Goal: Complete application form

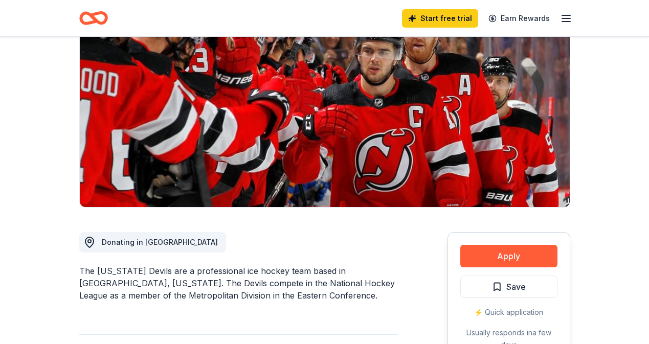
scroll to position [203, 0]
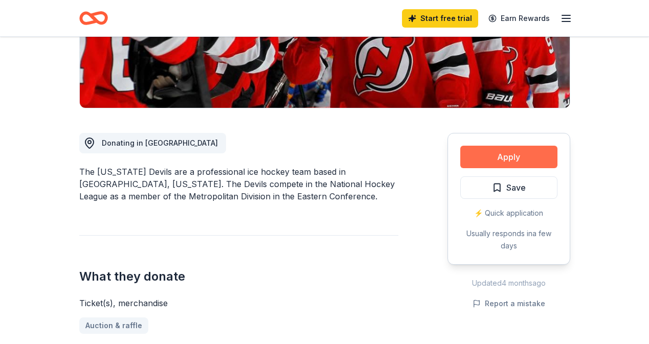
click at [497, 163] on button "Apply" at bounding box center [508, 157] width 97 height 23
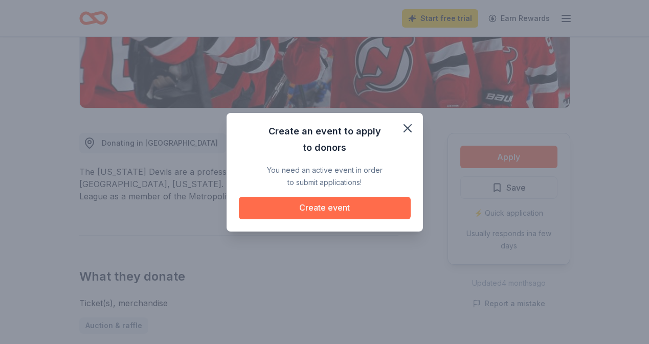
click at [333, 207] on button "Create event" at bounding box center [325, 208] width 172 height 23
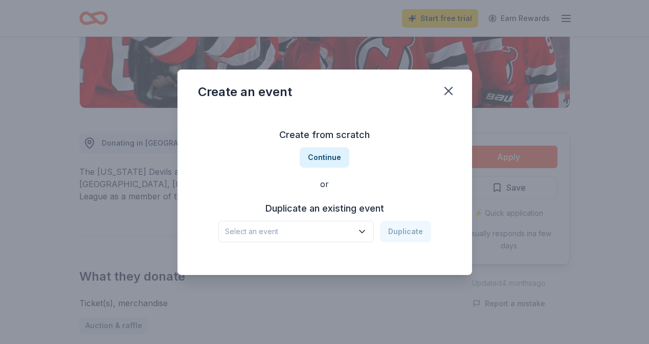
click at [358, 234] on button "Select an event" at bounding box center [296, 231] width 156 height 21
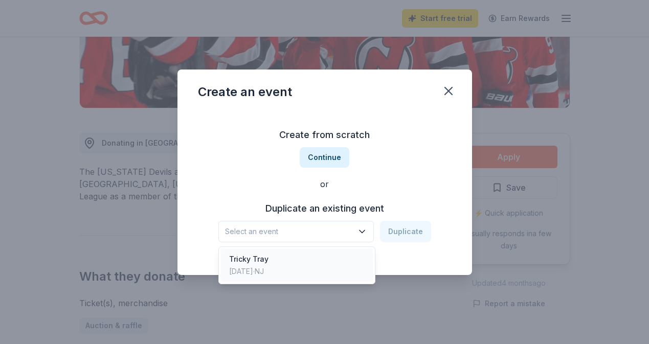
click at [315, 258] on div "Tricky Tray [DATE] · [GEOGRAPHIC_DATA]" at bounding box center [297, 265] width 152 height 33
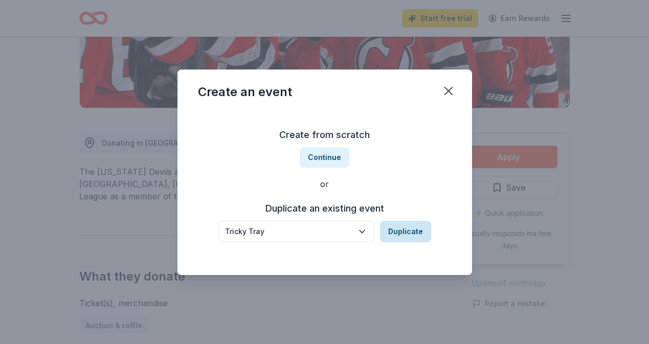
click at [402, 237] on button "Duplicate" at bounding box center [405, 231] width 51 height 21
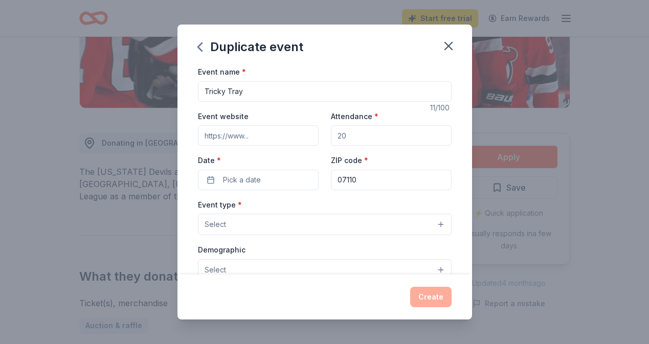
click at [359, 137] on input "Attendance *" at bounding box center [391, 135] width 121 height 20
type input "300"
click at [287, 182] on button "Pick a date" at bounding box center [258, 180] width 121 height 20
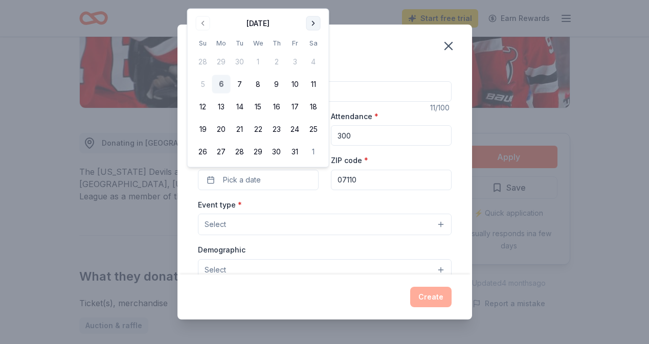
click at [313, 27] on button "Go to next month" at bounding box center [313, 23] width 14 height 14
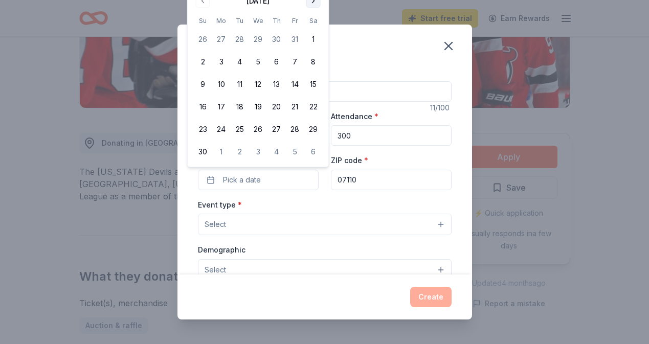
click at [313, 27] on tbody "26 27 28 29 30 31 1 2 3 4 5 6 7 8 9 10 11 12 13 14 15 16 17 18 19 20 21 22 23 2…" at bounding box center [258, 93] width 129 height 135
click at [313, 4] on button "Go to next month" at bounding box center [313, 1] width 14 height 14
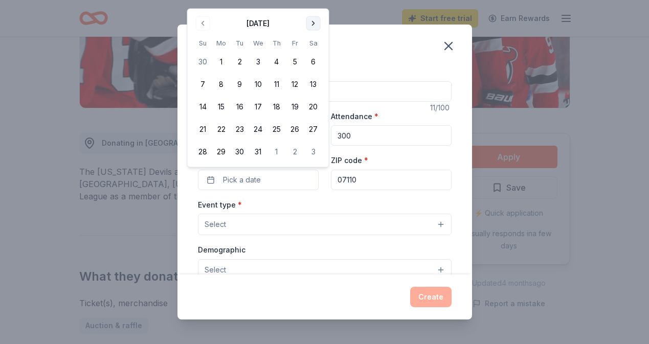
click at [315, 21] on button "Go to next month" at bounding box center [313, 23] width 14 height 14
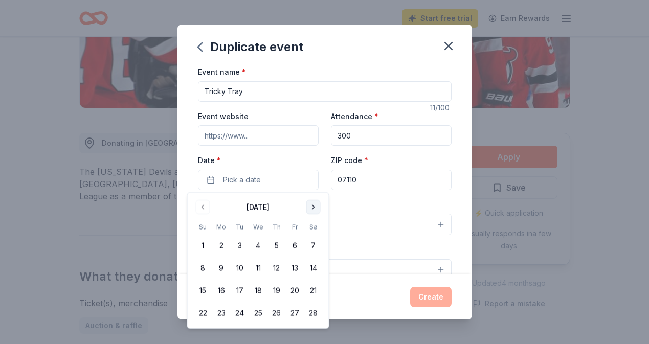
click at [313, 207] on button "Go to next month" at bounding box center [313, 207] width 14 height 14
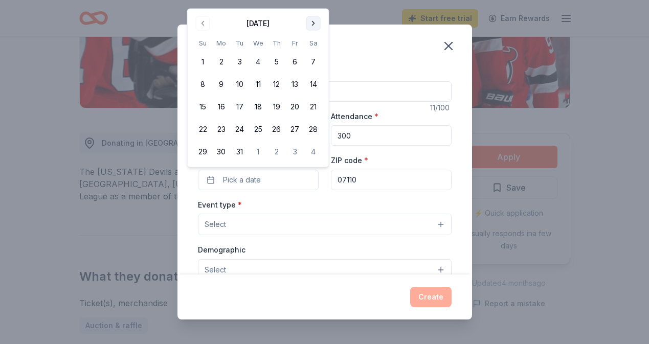
click at [310, 26] on button "Go to next month" at bounding box center [313, 23] width 14 height 14
click at [312, 132] on button "25" at bounding box center [313, 129] width 18 height 18
click at [295, 223] on button "Select" at bounding box center [325, 224] width 254 height 21
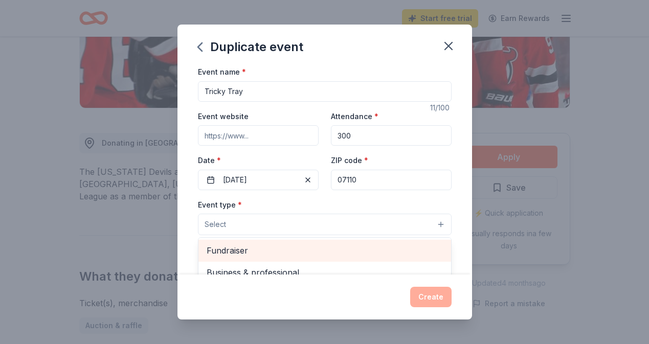
click at [291, 247] on span "Fundraiser" at bounding box center [325, 250] width 236 height 13
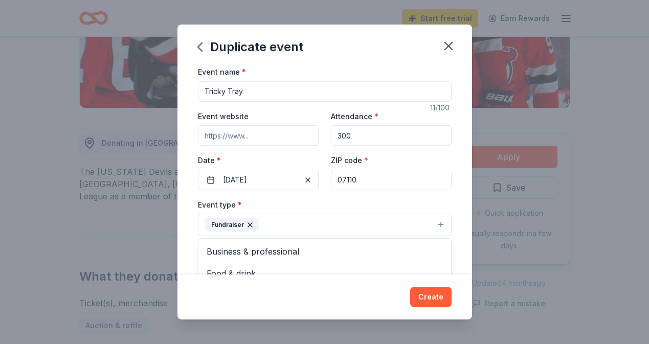
click at [281, 135] on div "Event name * Tricky Tray 11 /100 Event website Attendance * 300 Date * [DATE] Z…" at bounding box center [325, 302] width 254 height 474
click at [281, 135] on input "Event website" at bounding box center [258, 135] width 121 height 20
drag, startPoint x: 222, startPoint y: 139, endPoint x: 181, endPoint y: 136, distance: 41.0
click at [181, 136] on div "Event name * Tricky Tray 11 /100 Event website [DOMAIN_NAME] Attendance * 300 D…" at bounding box center [325, 169] width 295 height 209
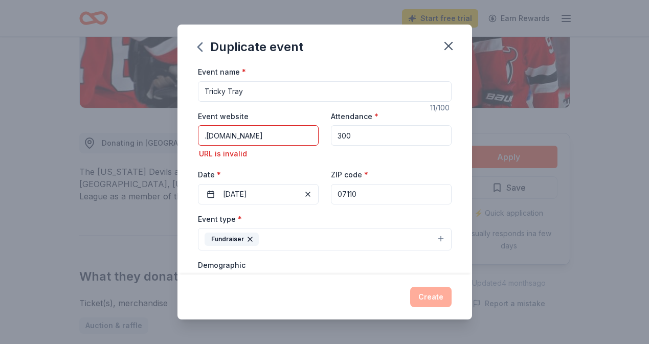
click at [361, 52] on div "Duplicate event" at bounding box center [325, 45] width 295 height 41
click at [206, 137] on input ".[DOMAIN_NAME]" at bounding box center [258, 135] width 121 height 20
type input "[DOMAIN_NAME]"
click at [321, 76] on div "Event name * Tricky Tray" at bounding box center [325, 83] width 254 height 36
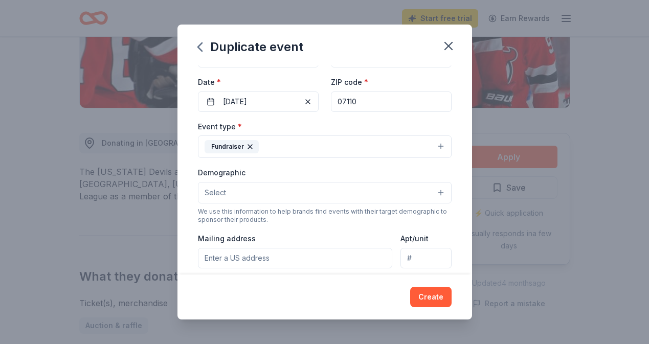
scroll to position [131, 0]
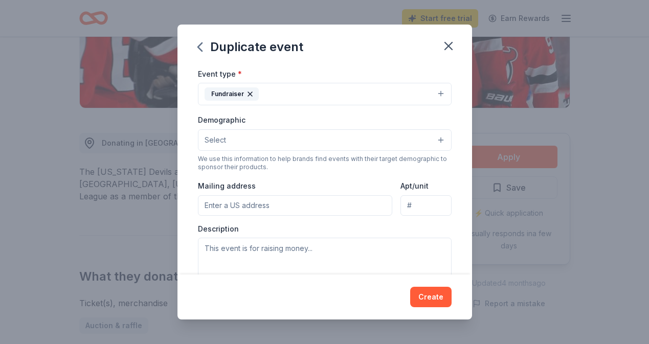
click at [274, 142] on button "Select" at bounding box center [325, 139] width 254 height 21
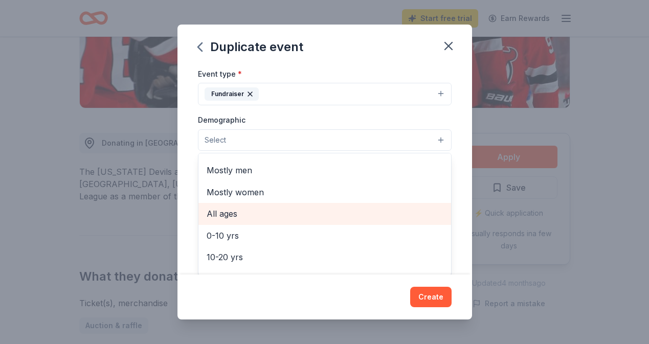
scroll to position [0, 0]
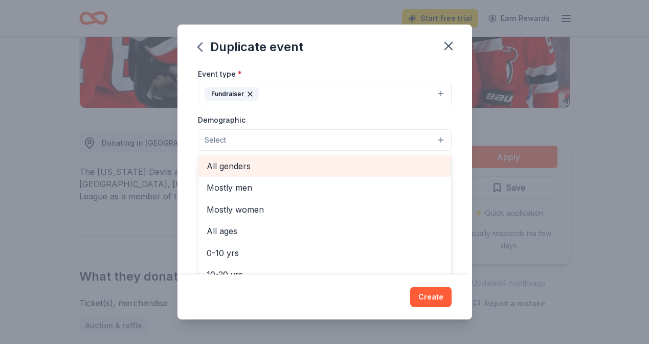
click at [231, 165] on span "All genders" at bounding box center [325, 166] width 236 height 13
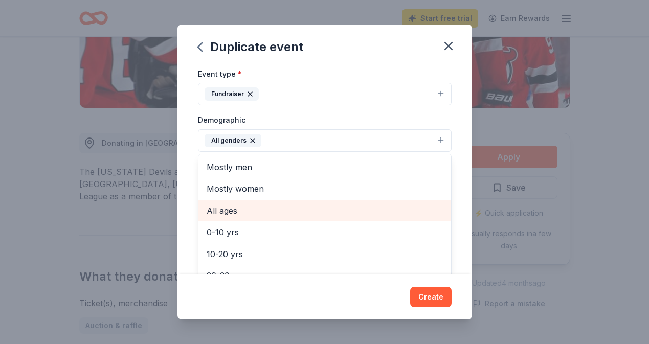
click at [270, 210] on span "All ages" at bounding box center [325, 210] width 236 height 13
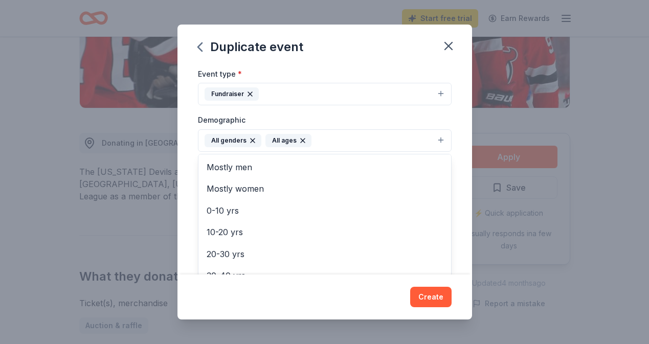
click at [433, 298] on div "Duplicate event Event name * Tricky Tray 11 /100 Event website [DOMAIN_NAME] At…" at bounding box center [325, 172] width 295 height 295
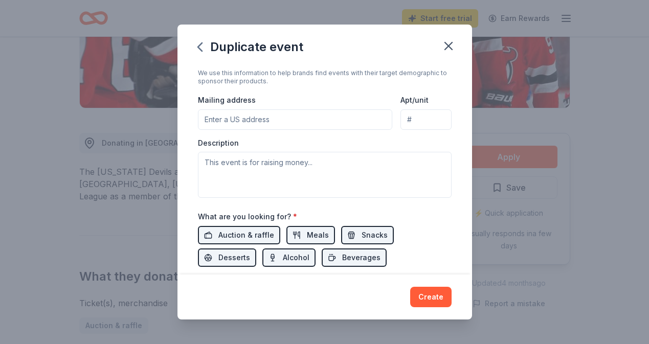
scroll to position [251, 0]
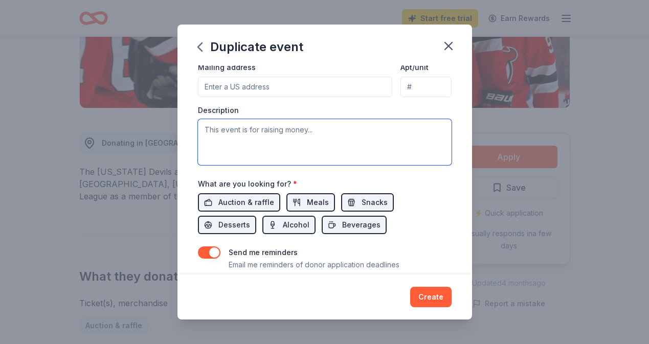
click at [256, 128] on textarea at bounding box center [325, 142] width 254 height 46
paste textarea "The [PERSON_NAME] Middle School PTO is once again hosting our 4th annual Tricky…"
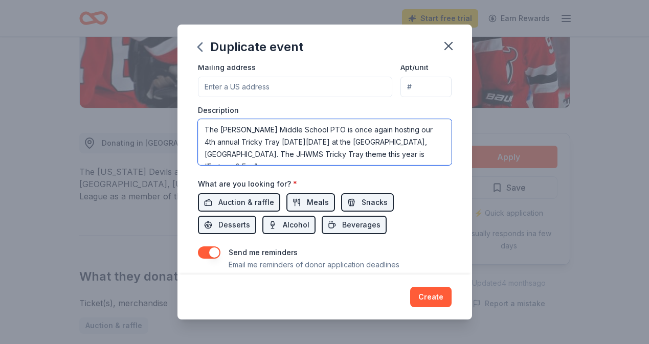
scroll to position [129, 0]
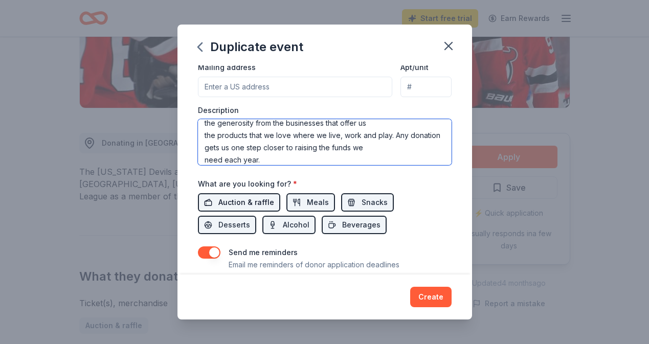
type textarea "The [PERSON_NAME] Middle School PTO is once again hosting our 4th annual Tricky…"
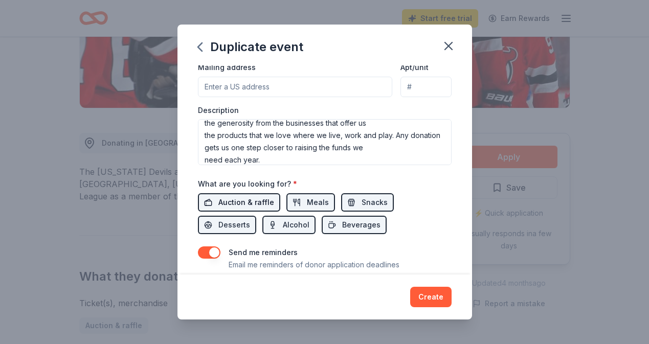
click at [237, 198] on span "Auction & raffle" at bounding box center [246, 202] width 56 height 12
click at [308, 203] on span "Meals" at bounding box center [318, 202] width 22 height 12
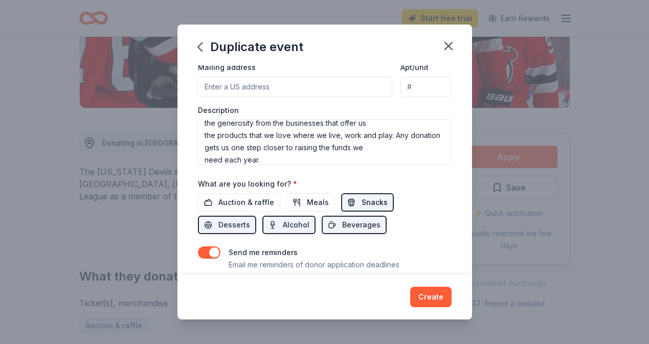
click at [353, 200] on button "Snacks" at bounding box center [367, 202] width 53 height 18
click at [256, 216] on button "Desserts" at bounding box center [227, 225] width 58 height 18
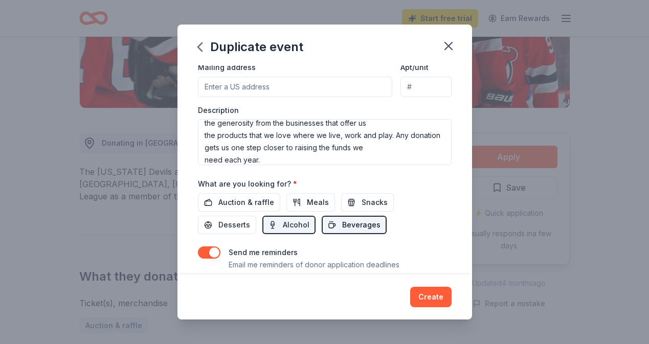
click at [342, 224] on span "Beverages" at bounding box center [361, 225] width 38 height 12
click at [262, 224] on button "Alcohol" at bounding box center [288, 225] width 53 height 18
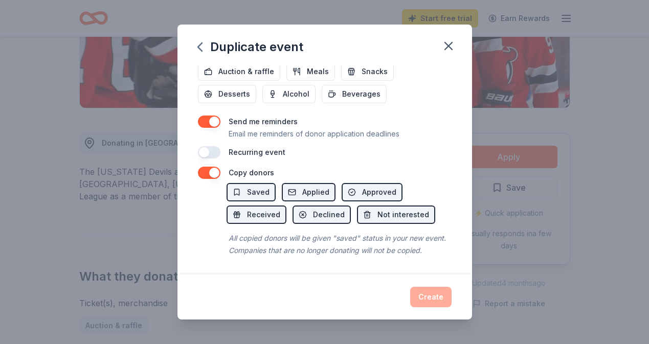
scroll to position [382, 0]
click at [261, 196] on span "Saved" at bounding box center [258, 192] width 23 height 12
click at [326, 192] on span "Applied" at bounding box center [315, 192] width 27 height 12
click at [305, 191] on span "Applied" at bounding box center [315, 192] width 27 height 12
click at [254, 192] on span "Saved" at bounding box center [258, 192] width 23 height 12
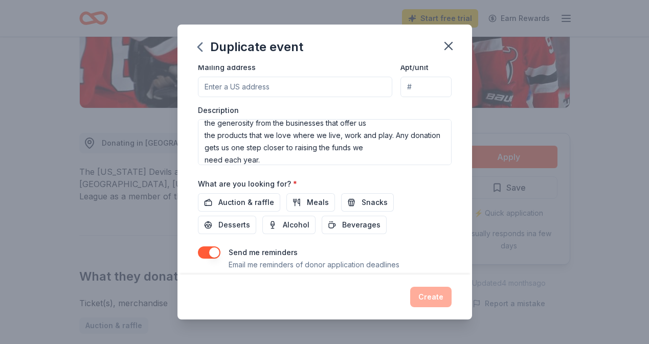
scroll to position [220, 0]
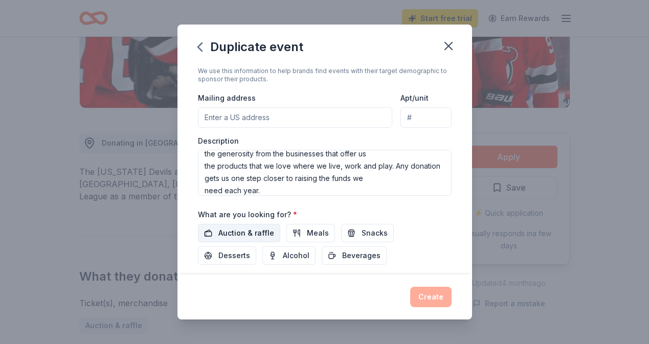
click at [241, 230] on span "Auction & raffle" at bounding box center [246, 233] width 56 height 12
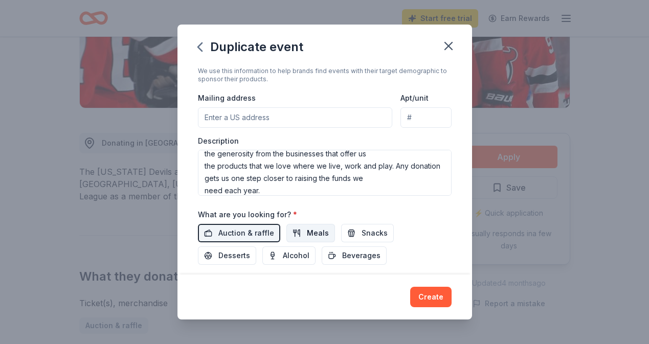
click at [296, 230] on button "Meals" at bounding box center [311, 233] width 49 height 18
click at [356, 232] on button "Snacks" at bounding box center [367, 233] width 53 height 18
click at [256, 247] on button "Desserts" at bounding box center [227, 256] width 58 height 18
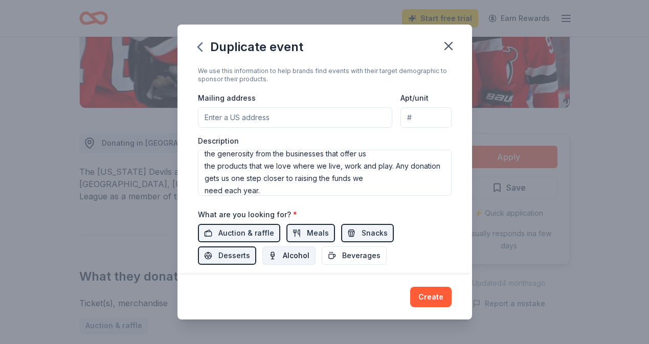
click at [262, 262] on button "Alcohol" at bounding box center [288, 256] width 53 height 18
click at [342, 259] on span "Beverages" at bounding box center [361, 256] width 38 height 12
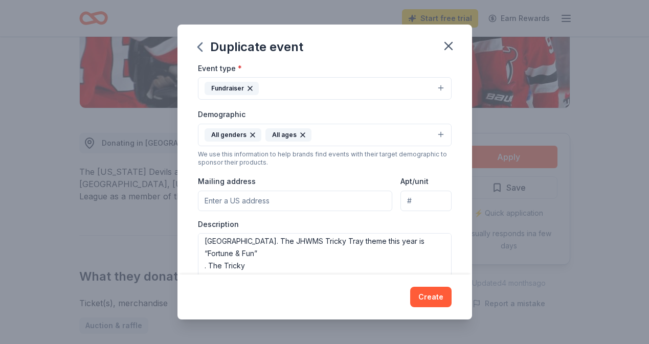
scroll to position [121, 0]
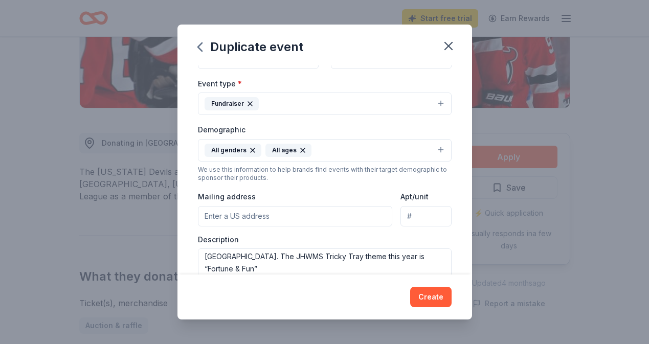
click at [271, 217] on input "Mailing address" at bounding box center [295, 216] width 195 height 20
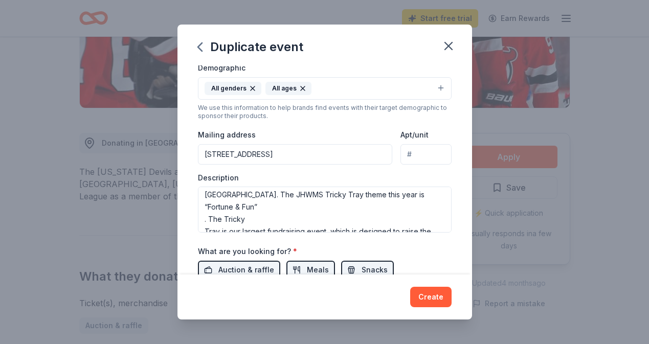
scroll to position [204, 0]
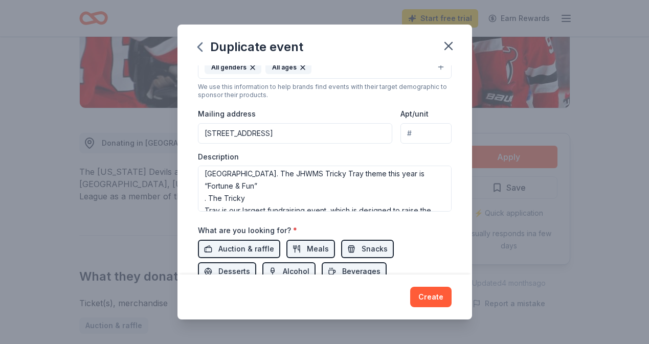
click at [331, 134] on input "[STREET_ADDRESS]" at bounding box center [295, 133] width 195 height 20
type input "[STREET_ADDRESS]"
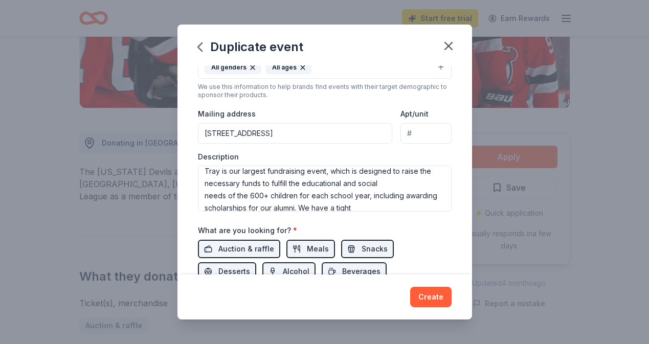
scroll to position [72, 0]
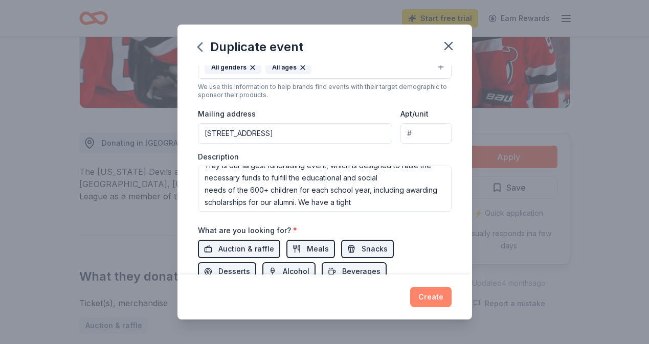
click at [429, 295] on button "Create" at bounding box center [430, 297] width 41 height 20
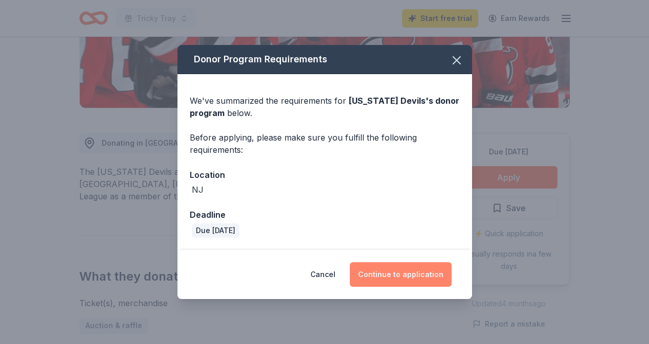
click at [408, 278] on button "Continue to application" at bounding box center [401, 274] width 102 height 25
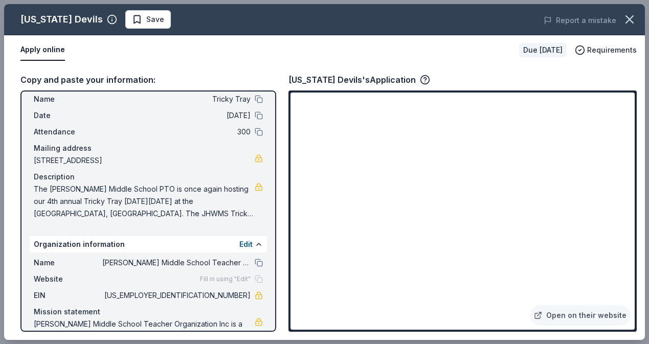
scroll to position [32, 0]
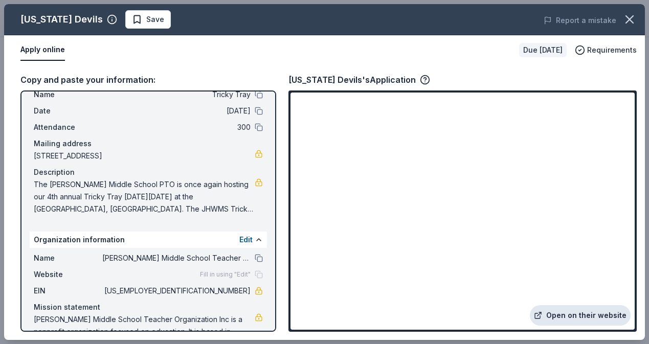
click at [585, 320] on link "Open on their website" at bounding box center [580, 315] width 101 height 20
